Goal: Information Seeking & Learning: Learn about a topic

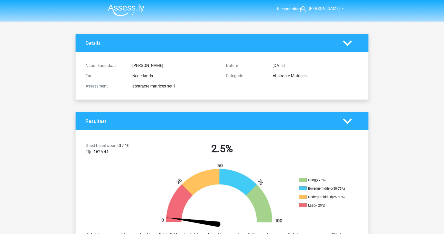
click at [119, 7] on img at bounding box center [126, 10] width 36 height 12
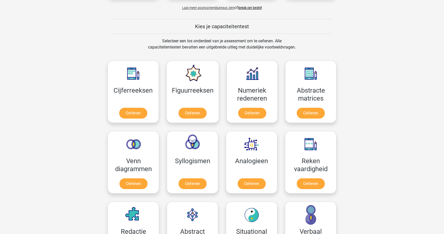
scroll to position [182, 0]
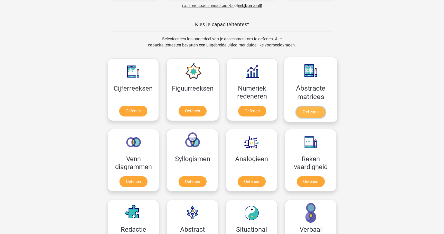
click at [312, 107] on link "Oefenen" at bounding box center [310, 112] width 29 height 11
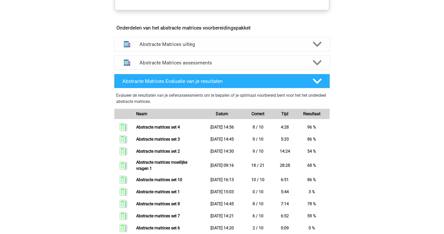
scroll to position [294, 0]
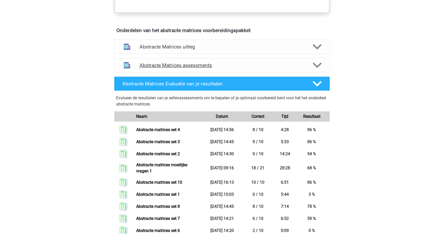
click at [239, 62] on h4 "Abstracte Matrices assessments" at bounding box center [222, 65] width 165 height 6
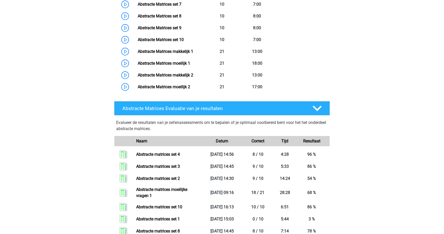
scroll to position [485, 0]
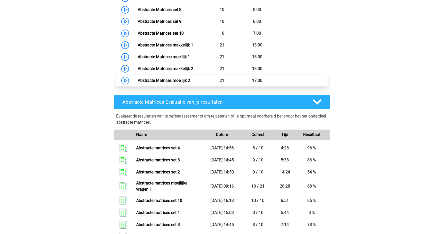
click at [171, 83] on link "Abstracte Matrices moeilijk 2" at bounding box center [164, 80] width 52 height 5
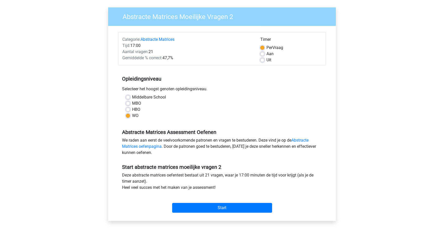
scroll to position [48, 0]
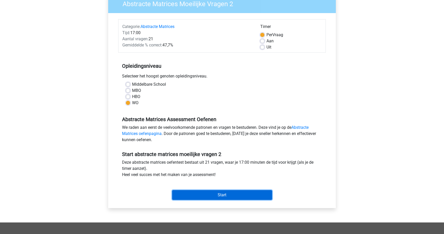
click at [244, 195] on input "Start" at bounding box center [222, 195] width 100 height 10
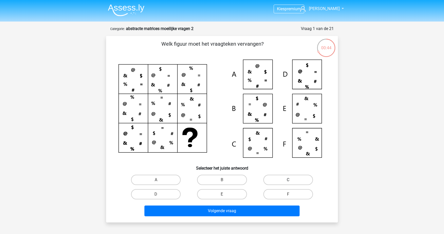
click at [309, 181] on label "C" at bounding box center [288, 180] width 50 height 10
click at [291, 181] on input "C" at bounding box center [289, 181] width 3 height 3
radio input "true"
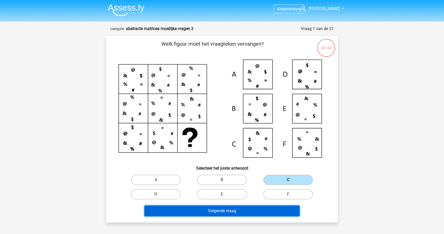
click at [276, 209] on button "Volgende vraag" at bounding box center [221, 211] width 155 height 11
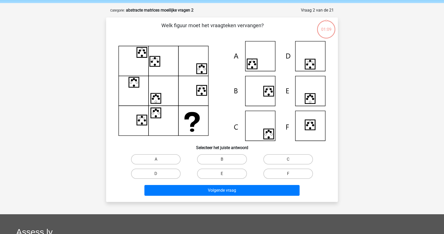
scroll to position [26, 0]
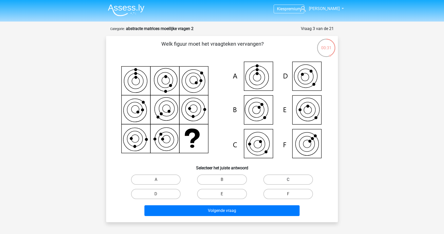
click at [301, 184] on label "C" at bounding box center [288, 180] width 50 height 10
click at [291, 183] on input "C" at bounding box center [289, 181] width 3 height 3
radio input "true"
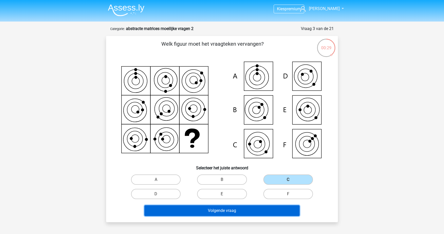
click at [280, 208] on button "Volgende vraag" at bounding box center [221, 211] width 155 height 11
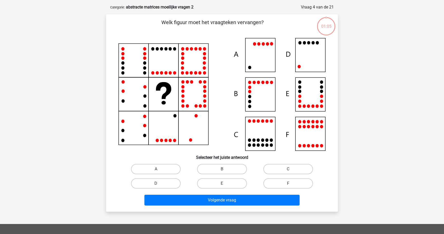
scroll to position [26, 0]
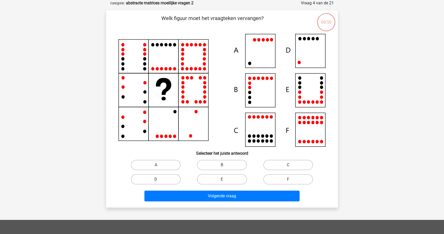
click at [172, 175] on label "D" at bounding box center [156, 180] width 50 height 10
click at [159, 180] on input "D" at bounding box center [157, 181] width 3 height 3
radio input "true"
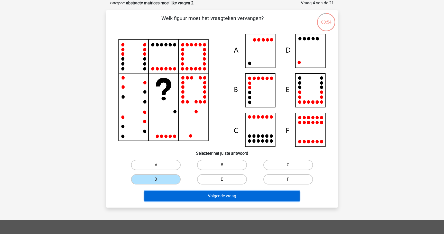
click at [175, 194] on button "Volgende vraag" at bounding box center [221, 196] width 155 height 11
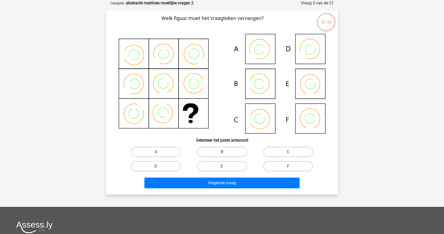
click at [214, 151] on label "B" at bounding box center [222, 152] width 50 height 10
click at [222, 152] on input "B" at bounding box center [223, 153] width 3 height 3
radio input "true"
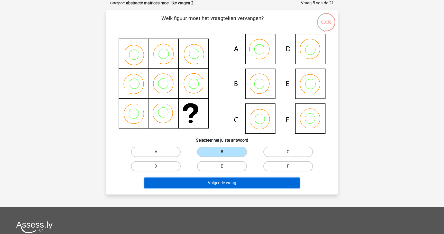
click at [223, 183] on button "Volgende vraag" at bounding box center [221, 183] width 155 height 11
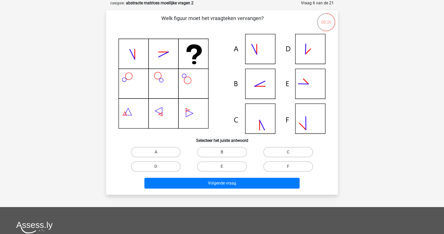
click at [234, 158] on div "B" at bounding box center [222, 152] width 66 height 14
click at [234, 152] on label "B" at bounding box center [222, 152] width 50 height 10
click at [225, 152] on input "B" at bounding box center [223, 153] width 3 height 3
radio input "true"
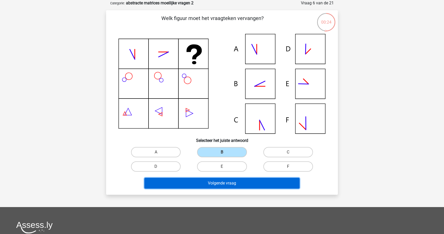
click at [231, 184] on button "Volgende vraag" at bounding box center [221, 183] width 155 height 11
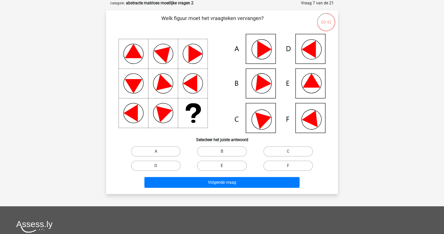
click at [239, 166] on label "E" at bounding box center [222, 166] width 50 height 10
click at [225, 166] on input "E" at bounding box center [223, 167] width 3 height 3
radio input "true"
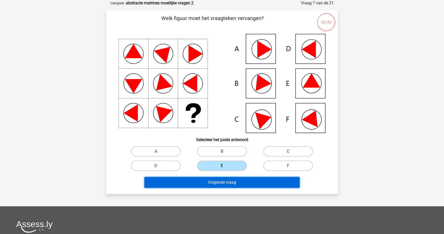
click at [241, 179] on button "Volgende vraag" at bounding box center [221, 182] width 155 height 11
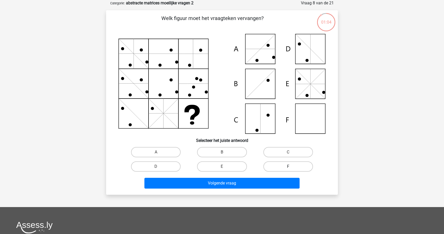
click at [278, 164] on label "F" at bounding box center [288, 167] width 50 height 10
click at [288, 167] on input "F" at bounding box center [289, 168] width 3 height 3
radio input "true"
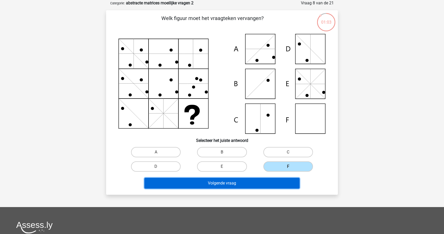
click at [269, 182] on button "Volgende vraag" at bounding box center [221, 183] width 155 height 11
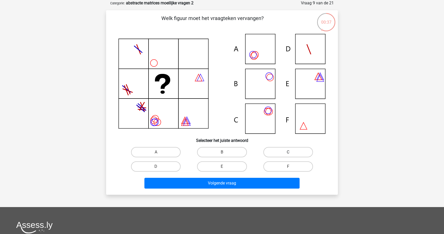
click at [272, 151] on label "C" at bounding box center [288, 152] width 50 height 10
click at [288, 152] on input "C" at bounding box center [289, 153] width 3 height 3
radio input "true"
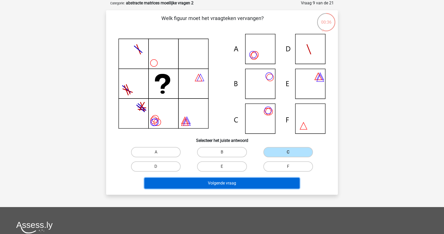
click at [264, 180] on button "Volgende vraag" at bounding box center [221, 183] width 155 height 11
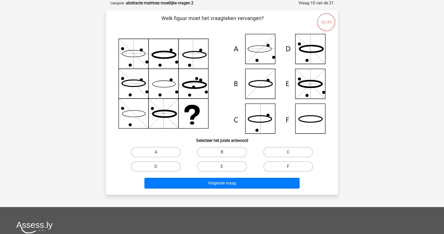
click at [291, 166] on label "F" at bounding box center [288, 167] width 50 height 10
click at [291, 167] on input "F" at bounding box center [289, 168] width 3 height 3
radio input "true"
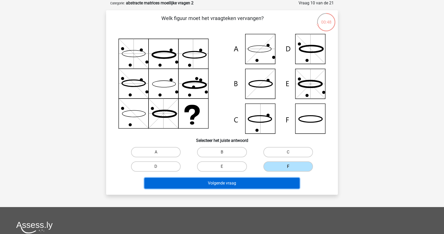
click at [269, 181] on button "Volgende vraag" at bounding box center [221, 183] width 155 height 11
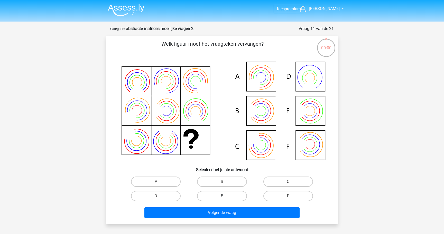
scroll to position [26, 0]
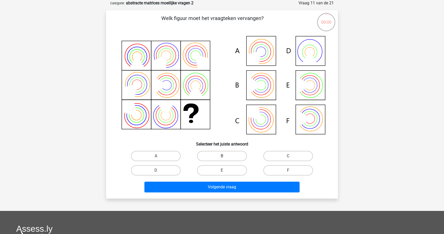
click at [236, 157] on label "B" at bounding box center [222, 156] width 50 height 10
click at [225, 157] on input "B" at bounding box center [223, 157] width 3 height 3
radio input "true"
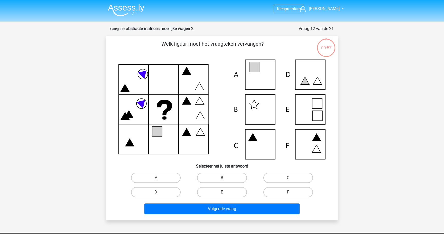
scroll to position [26, 0]
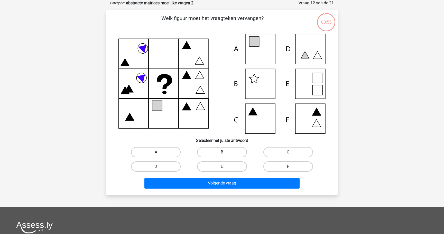
click at [168, 150] on label "A" at bounding box center [156, 152] width 50 height 10
click at [159, 152] on input "A" at bounding box center [157, 153] width 3 height 3
radio input "true"
click at [179, 178] on div "Volgende vraag" at bounding box center [221, 182] width 215 height 17
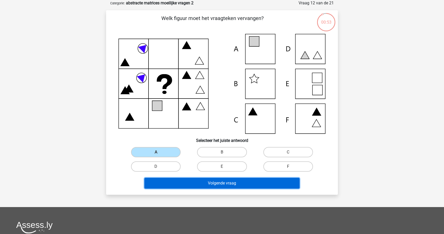
click at [183, 184] on button "Volgende vraag" at bounding box center [221, 183] width 155 height 11
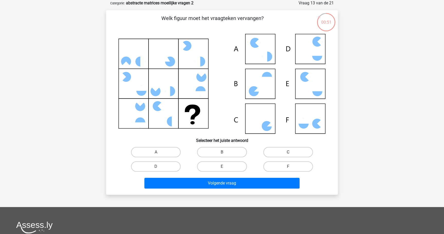
click at [270, 152] on label "C" at bounding box center [288, 152] width 50 height 10
click at [288, 152] on input "C" at bounding box center [289, 153] width 3 height 3
radio input "true"
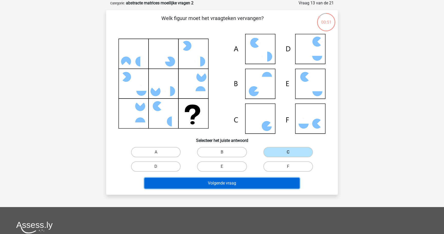
click at [250, 181] on button "Volgende vraag" at bounding box center [221, 183] width 155 height 11
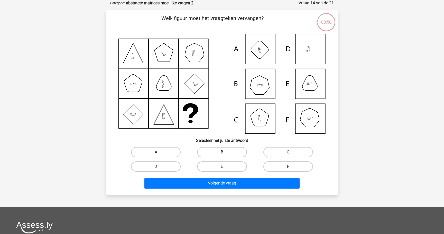
click at [222, 155] on label "B" at bounding box center [222, 152] width 50 height 10
click at [222, 155] on input "B" at bounding box center [223, 153] width 3 height 3
radio input "true"
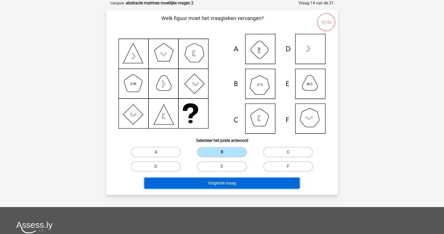
click at [220, 185] on button "Volgende vraag" at bounding box center [221, 183] width 155 height 11
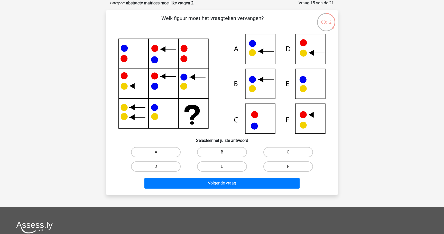
drag, startPoint x: 129, startPoint y: 82, endPoint x: 133, endPoint y: 68, distance: 15.4
click at [133, 68] on icon at bounding box center [221, 84] width 207 height 100
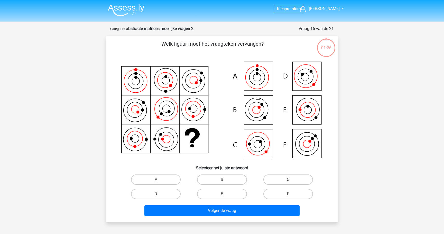
scroll to position [26, 0]
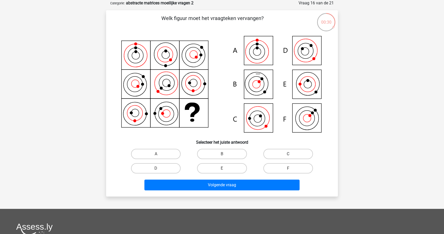
click at [273, 154] on label "C" at bounding box center [288, 154] width 50 height 10
click at [288, 154] on input "C" at bounding box center [289, 155] width 3 height 3
radio input "true"
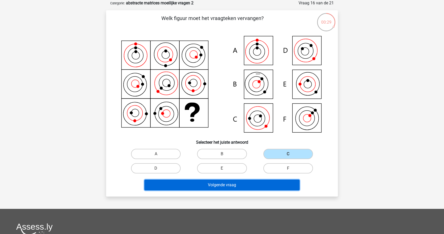
click at [254, 182] on button "Volgende vraag" at bounding box center [221, 185] width 155 height 11
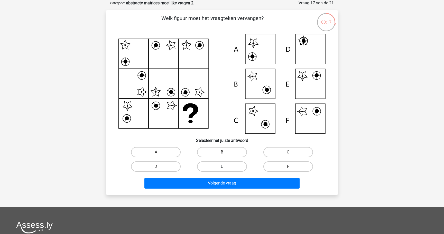
click at [236, 167] on label "E" at bounding box center [222, 167] width 50 height 10
click at [225, 167] on input "E" at bounding box center [223, 168] width 3 height 3
radio input "true"
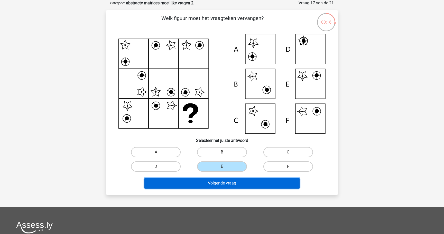
click at [235, 184] on button "Volgende vraag" at bounding box center [221, 183] width 155 height 11
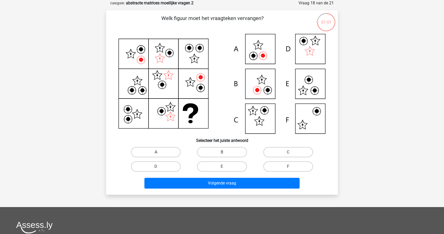
click at [166, 149] on label "A" at bounding box center [156, 152] width 50 height 10
click at [159, 152] on input "A" at bounding box center [157, 153] width 3 height 3
radio input "true"
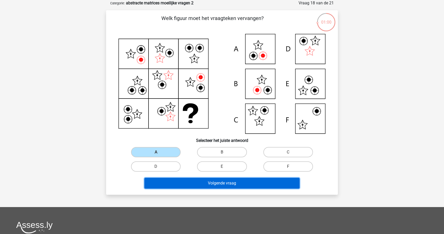
click at [188, 186] on button "Volgende vraag" at bounding box center [221, 183] width 155 height 11
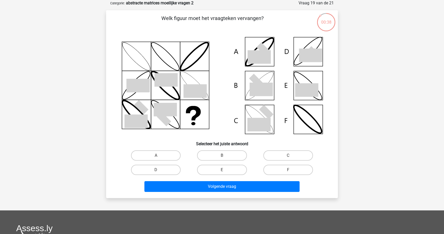
click at [224, 156] on input "B" at bounding box center [223, 157] width 3 height 3
radio input "true"
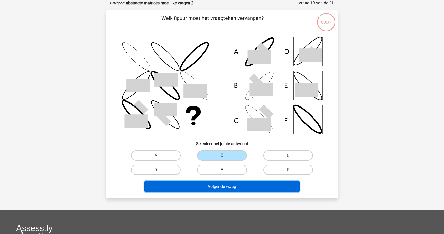
click at [230, 189] on button "Volgende vraag" at bounding box center [221, 186] width 155 height 11
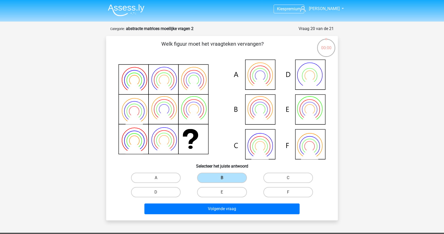
scroll to position [26, 0]
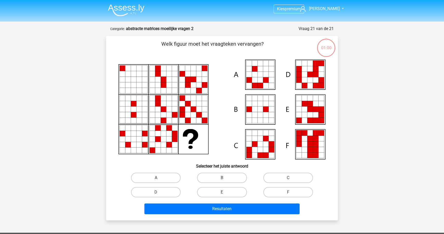
scroll to position [26, 0]
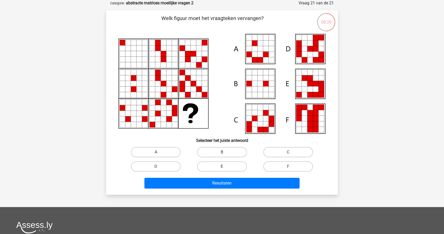
click at [218, 169] on label "E" at bounding box center [222, 167] width 50 height 10
click at [222, 169] on input "E" at bounding box center [223, 168] width 3 height 3
radio input "true"
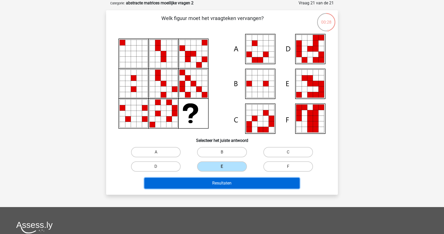
click at [218, 184] on button "Resultaten" at bounding box center [221, 183] width 155 height 11
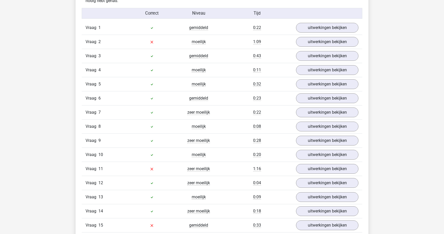
scroll to position [429, 0]
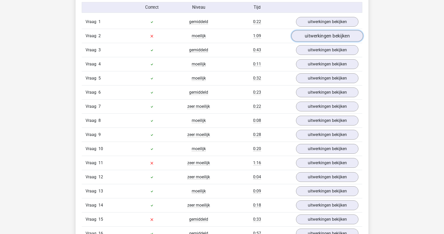
click at [306, 35] on link "uitwerkingen bekijken" at bounding box center [327, 35] width 72 height 11
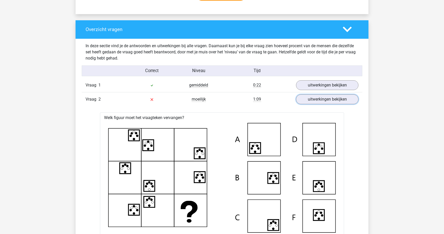
scroll to position [368, 0]
